Goal: Task Accomplishment & Management: Manage account settings

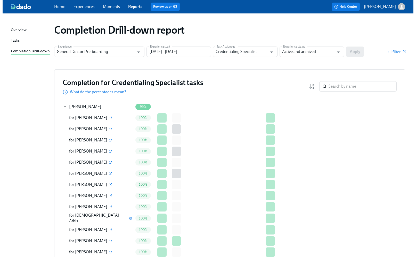
scroll to position [1204, 0]
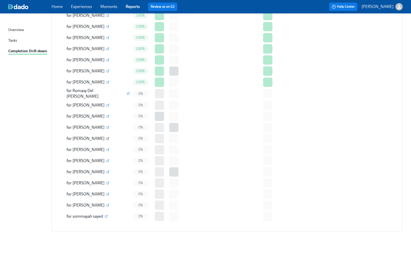
click at [106, 137] on icon "button" at bounding box center [107, 138] width 3 height 3
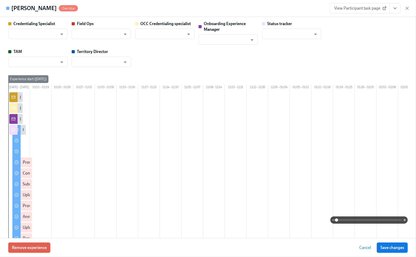
type input "[PERSON_NAME]"
type input "Status Tracker"
type input "[PERSON_NAME]"
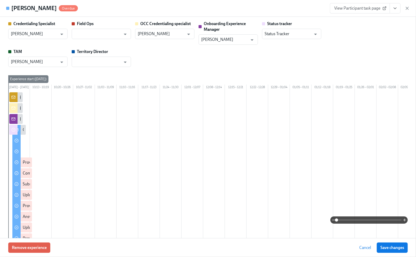
click at [195, 183] on div at bounding box center [279, 200] width 542 height 217
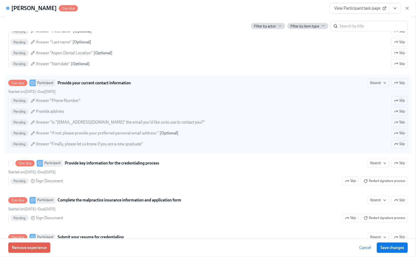
scroll to position [551, 0]
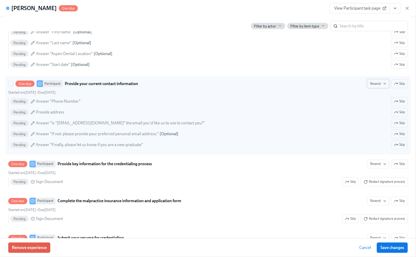
click at [370, 86] on span "Resend" at bounding box center [378, 83] width 16 height 5
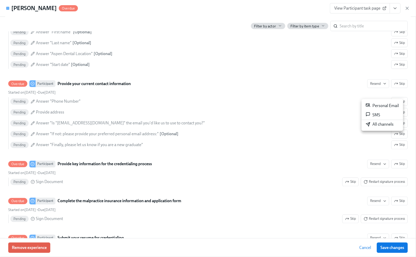
click at [376, 104] on div "Personal Email" at bounding box center [382, 105] width 33 height 6
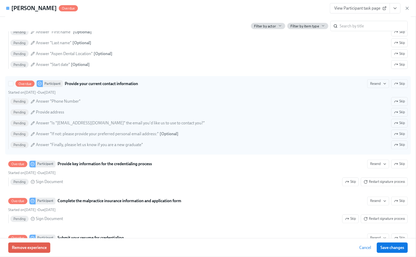
click at [243, 149] on div "Pending Answer "Finally, please let us know if you are a new graduate" Skip" at bounding box center [209, 144] width 398 height 9
click at [13, 86] on input "Overdue Participant Provide your current contact information Resend Skip Starte…" at bounding box center [11, 83] width 5 height 5
checkbox input "true"
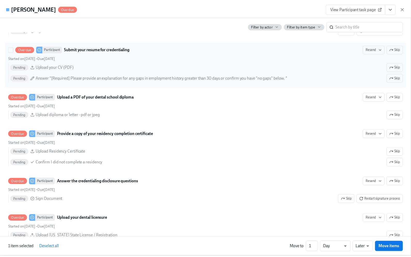
scroll to position [757, 0]
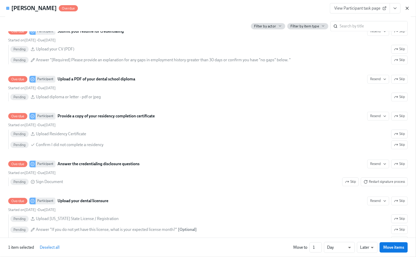
click at [409, 7] on icon "button" at bounding box center [407, 8] width 5 height 5
